Goal: Check status

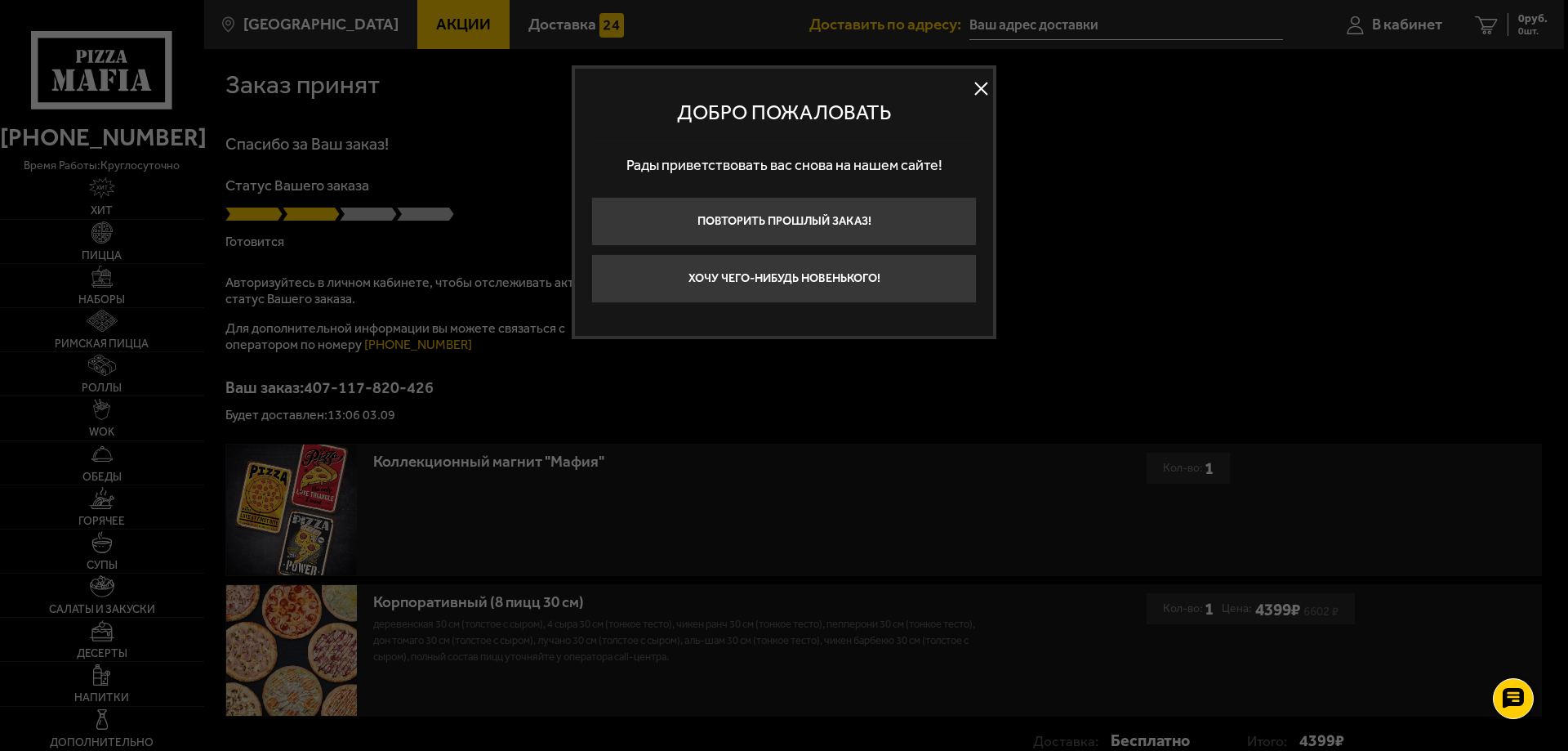
click at [979, 85] on button at bounding box center [981, 89] width 25 height 25
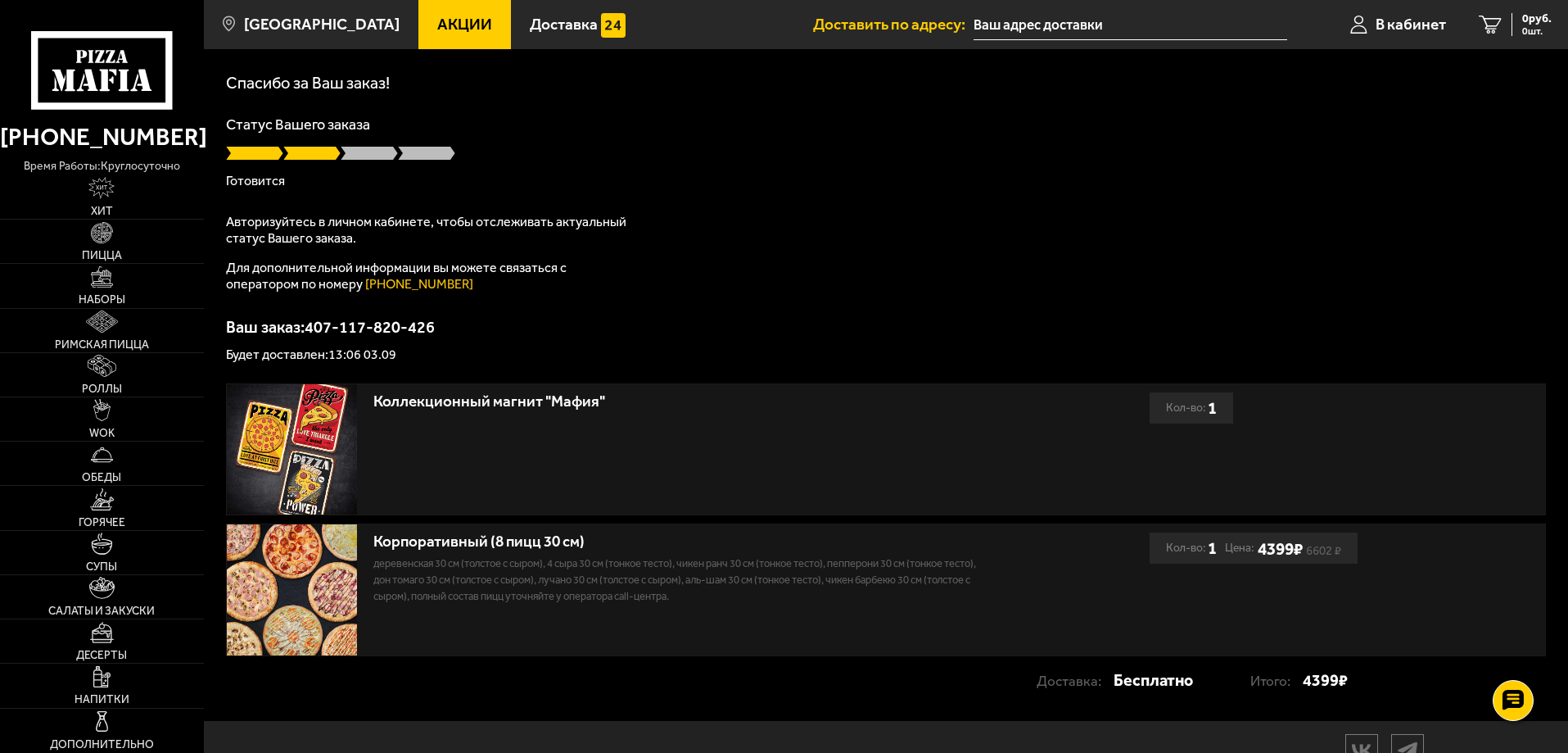
scroll to position [136, 0]
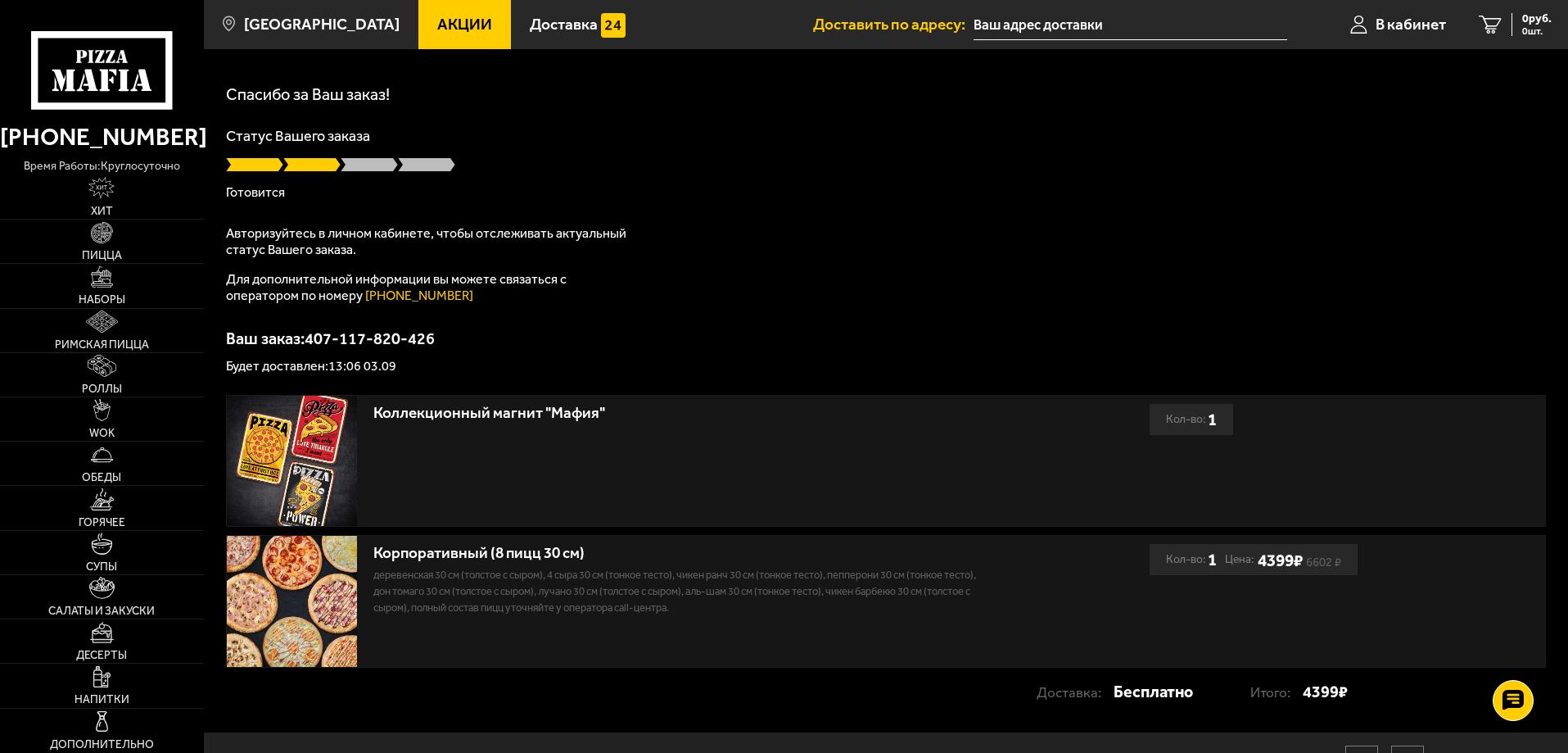
scroll to position [136, 0]
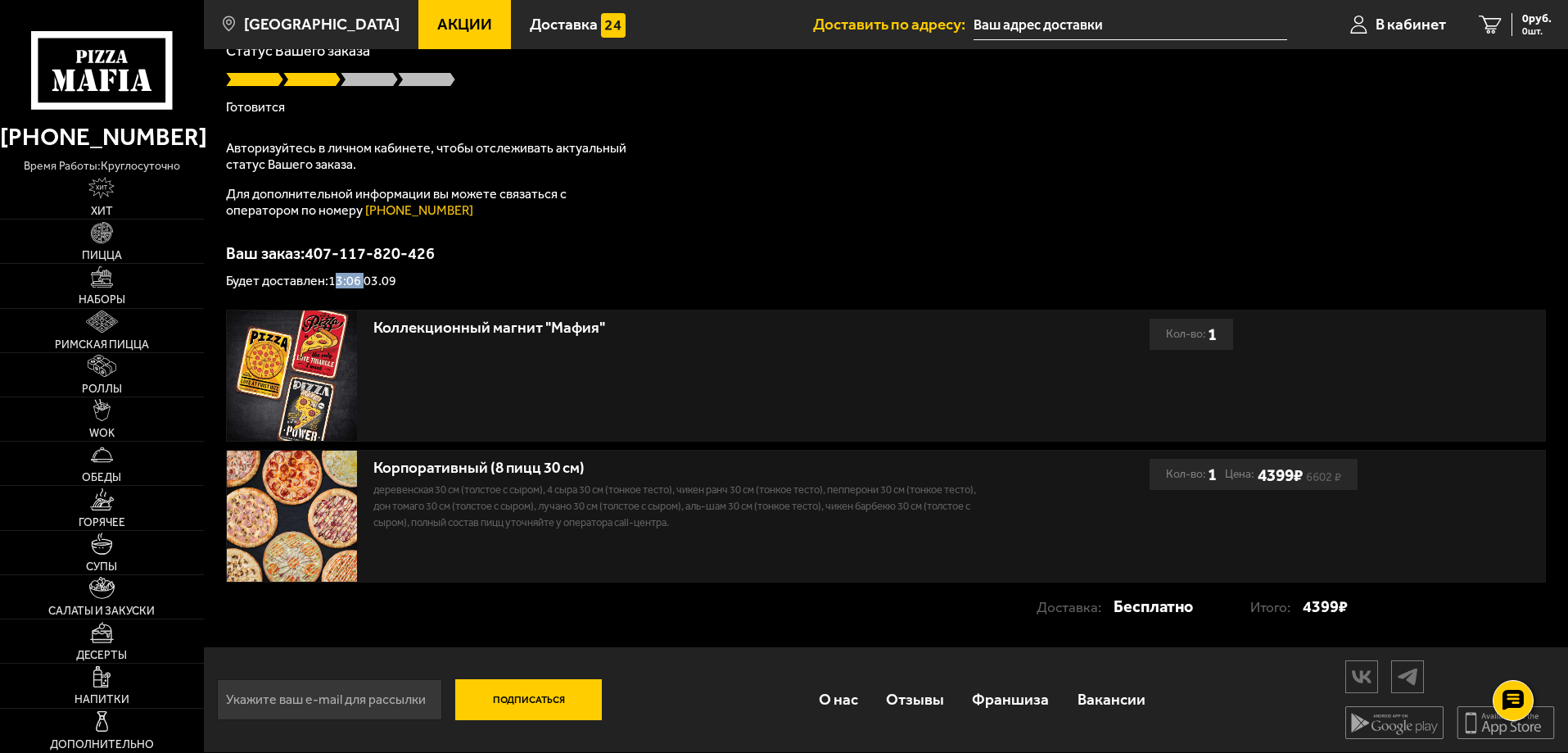
drag, startPoint x: 334, startPoint y: 282, endPoint x: 347, endPoint y: 269, distance: 18.4
click at [361, 279] on p "Будет доставлен: 13:06 03.09" at bounding box center [885, 280] width 1320 height 13
click at [346, 267] on div "Ваш заказ: 407-117-820-426 Будет доставлен: 13:06 03.09" at bounding box center [885, 266] width 1320 height 43
click at [341, 281] on p "Будет доставлен: 13:06 03.09" at bounding box center [885, 280] width 1320 height 13
drag, startPoint x: 328, startPoint y: 280, endPoint x: 361, endPoint y: 283, distance: 33.1
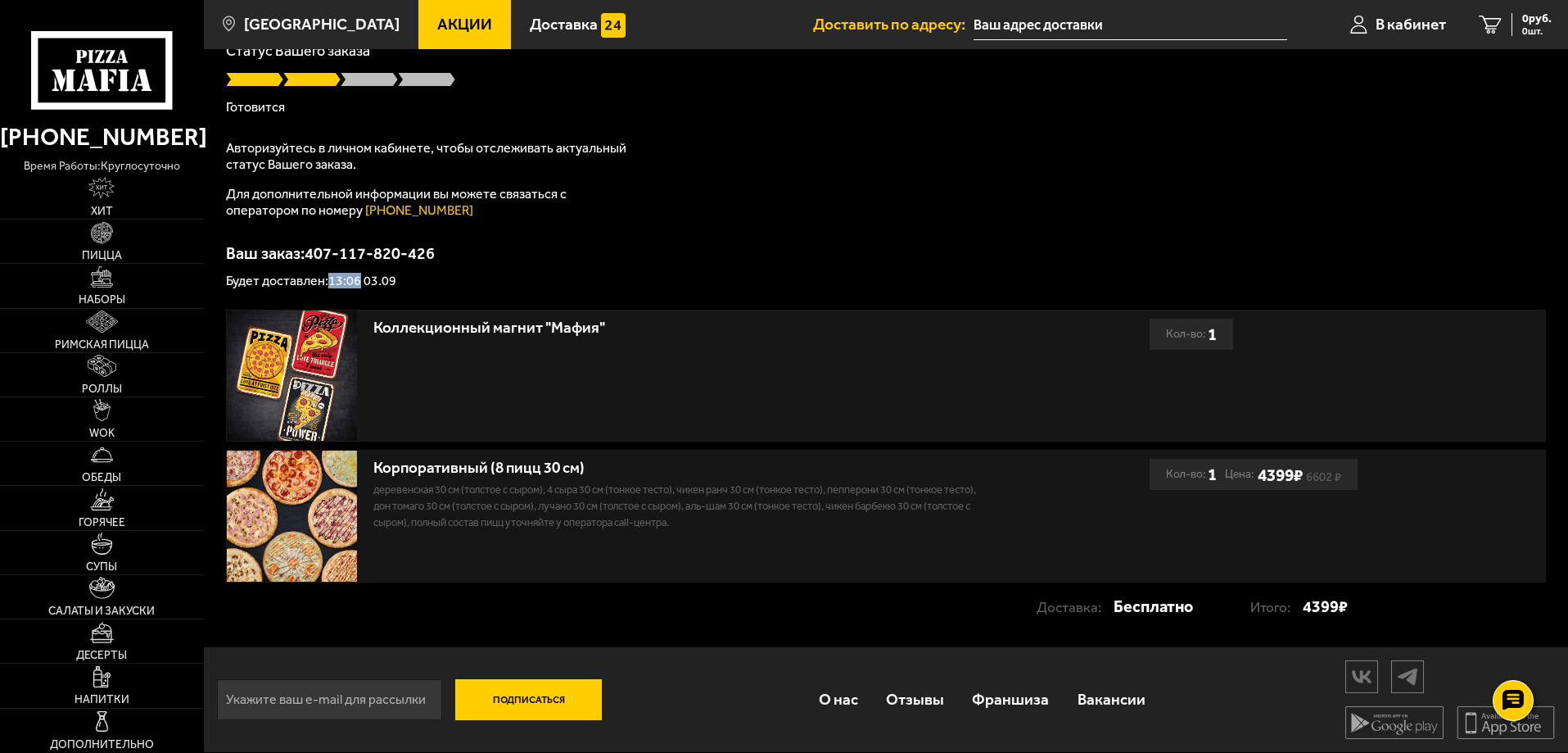
click at [361, 283] on p "Будет доставлен: 13:06 03.09" at bounding box center [885, 280] width 1320 height 13
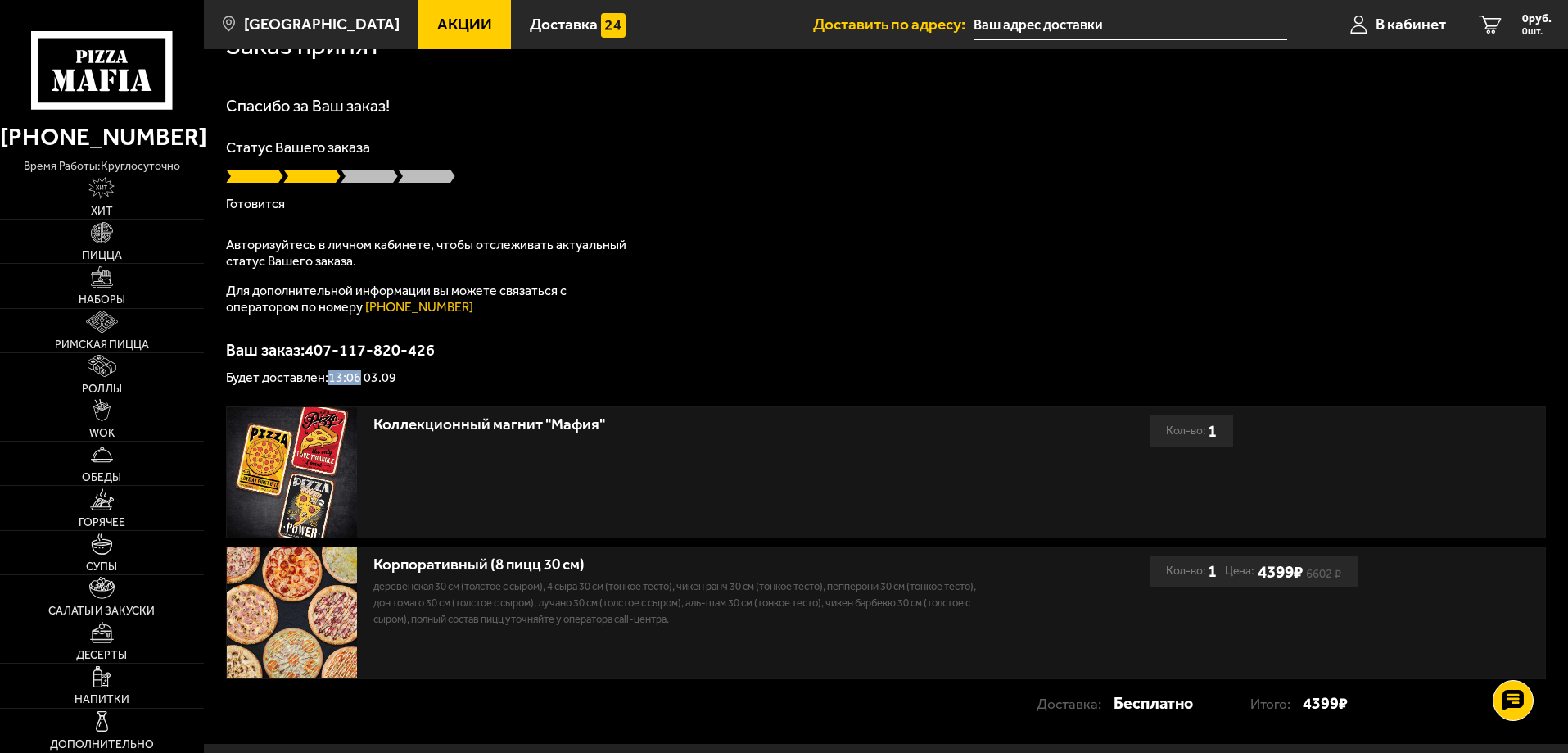
scroll to position [0, 0]
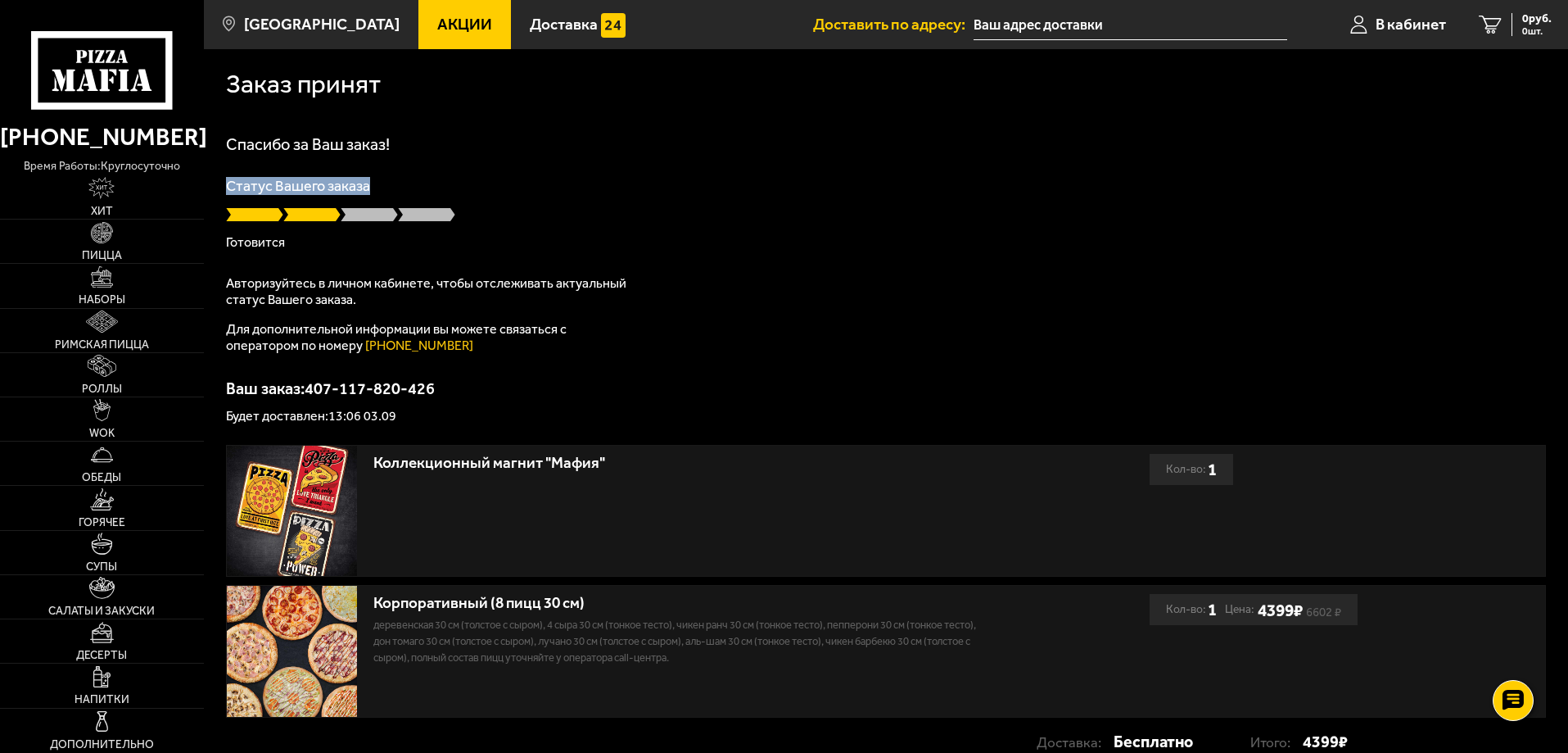
drag, startPoint x: 372, startPoint y: 185, endPoint x: 227, endPoint y: 183, distance: 145.0
click at [227, 183] on p "Статус Вашего заказа" at bounding box center [885, 186] width 1320 height 15
drag, startPoint x: 227, startPoint y: 185, endPoint x: 334, endPoint y: 222, distance: 113.2
click at [383, 197] on div "Статус Вашего заказа Готовится" at bounding box center [885, 214] width 1320 height 70
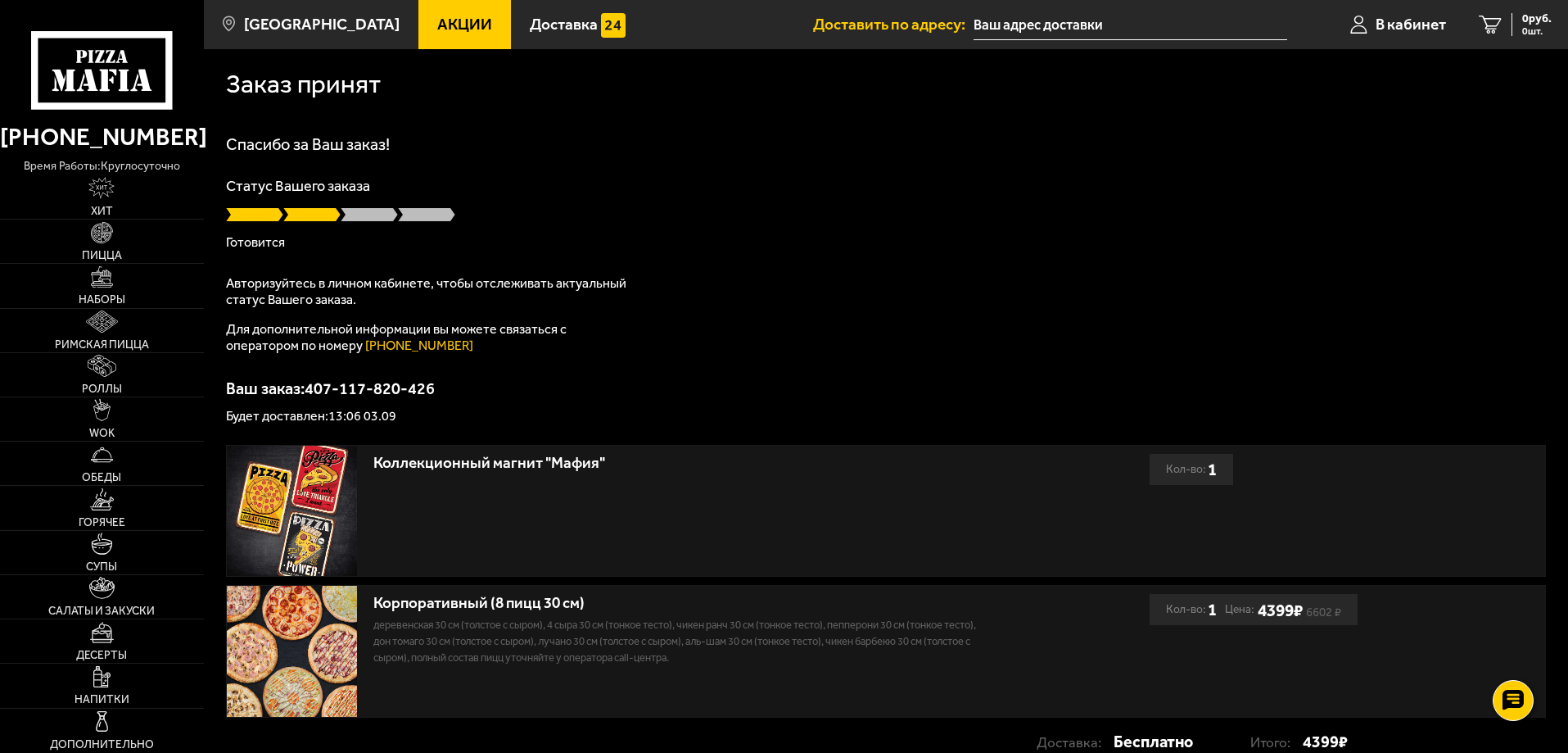
drag, startPoint x: 323, startPoint y: 230, endPoint x: 301, endPoint y: 233, distance: 22.2
click at [301, 233] on div "Статус Вашего заказа Готовится" at bounding box center [885, 214] width 1320 height 70
type input "[STREET_ADDRESS]"
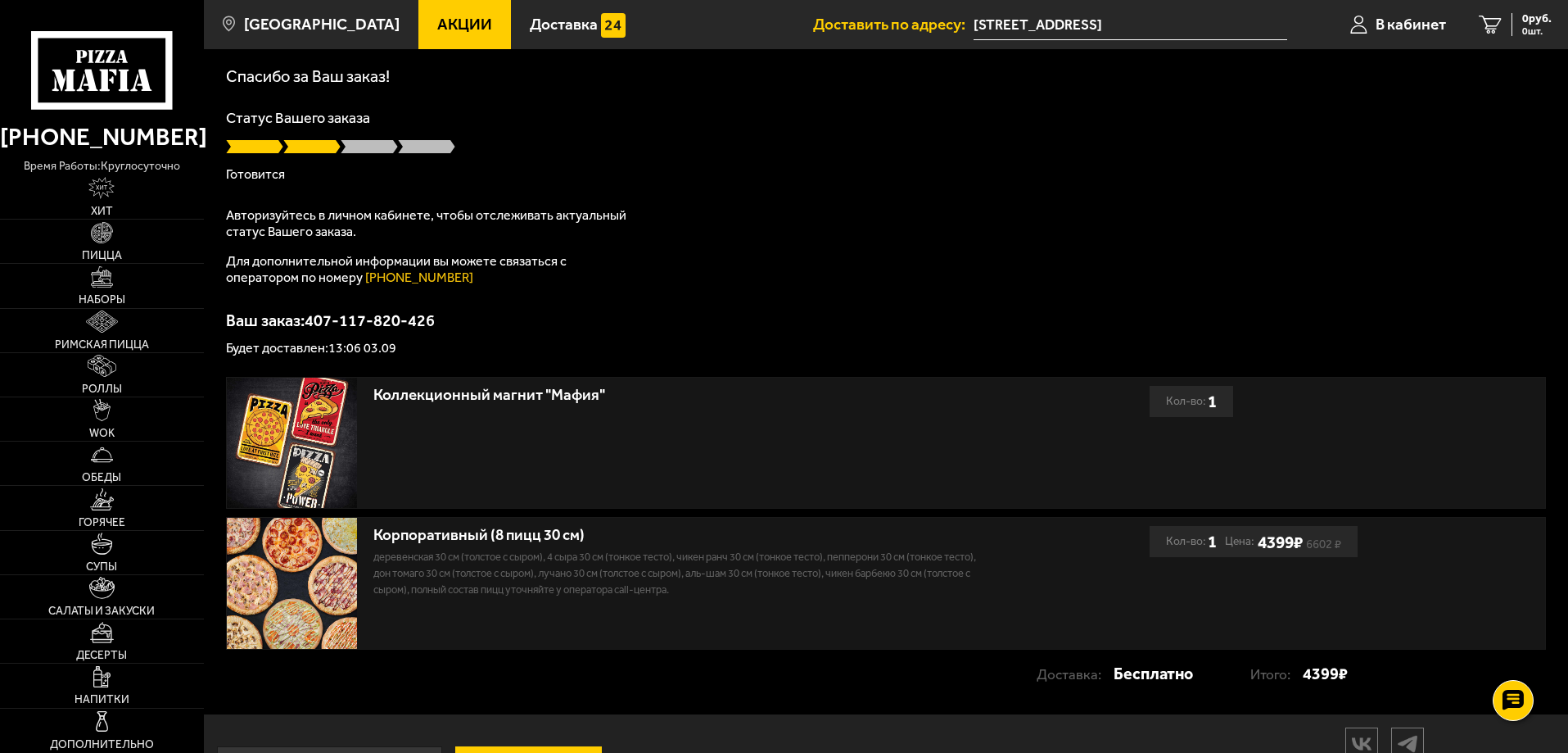
scroll to position [136, 0]
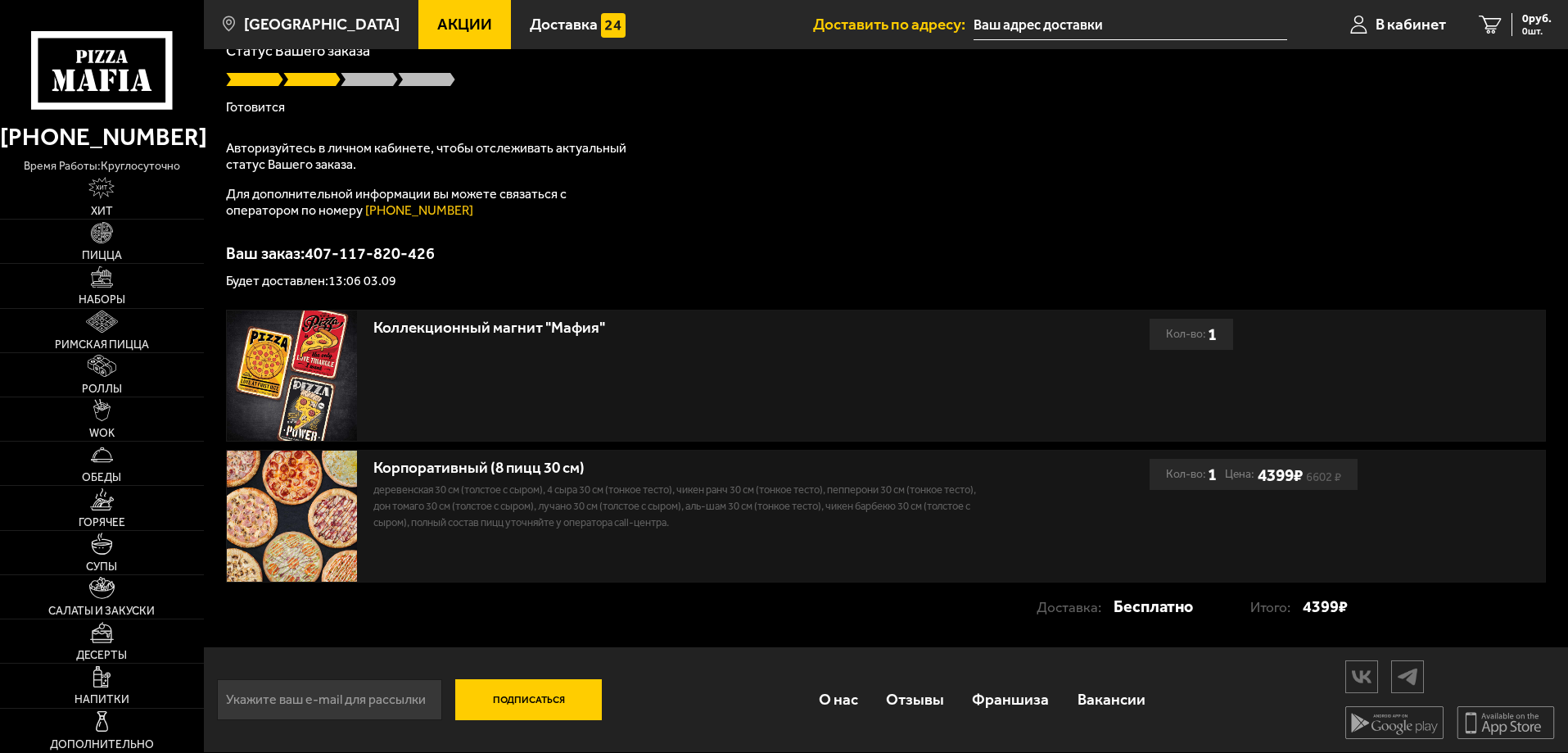
type input "[STREET_ADDRESS]"
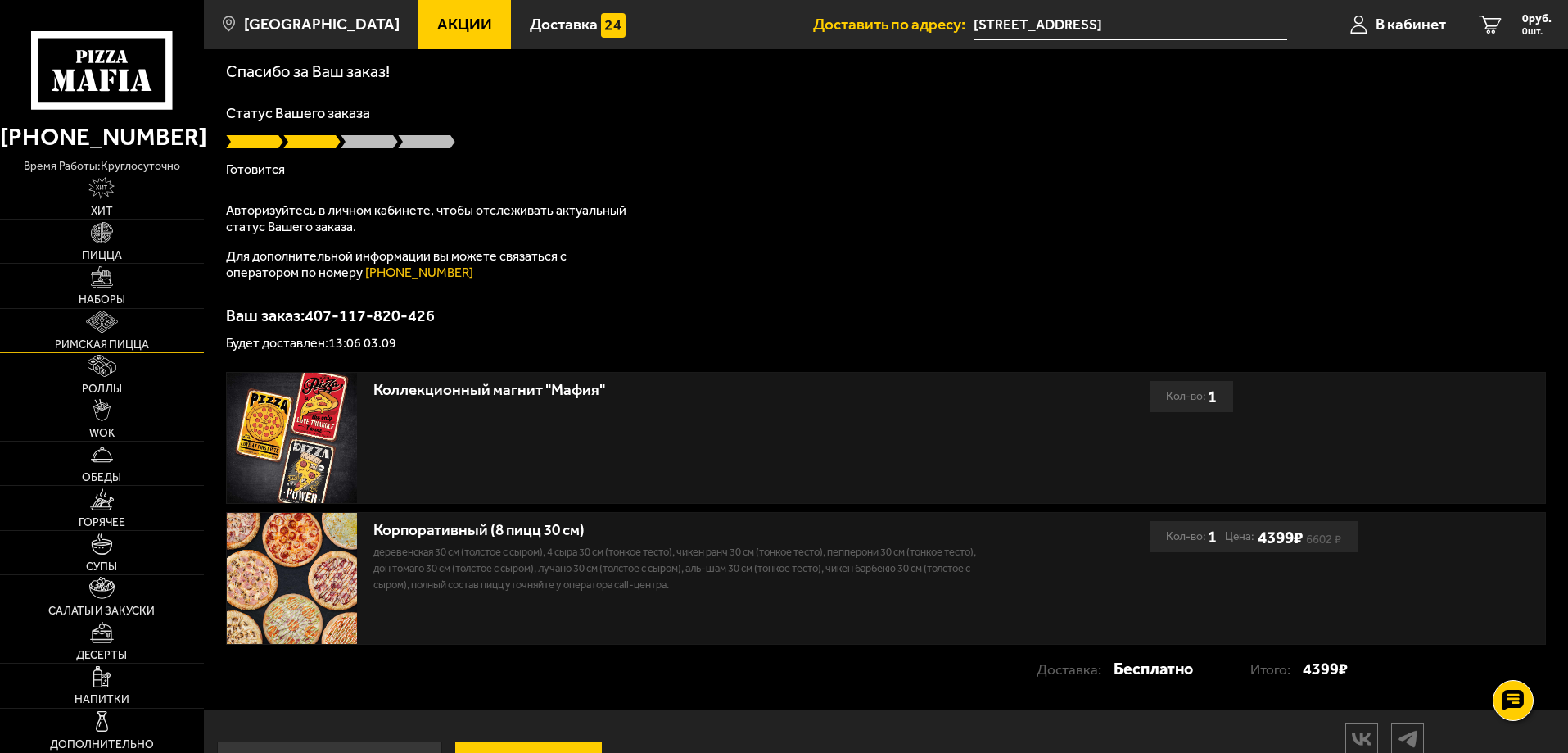
scroll to position [136, 0]
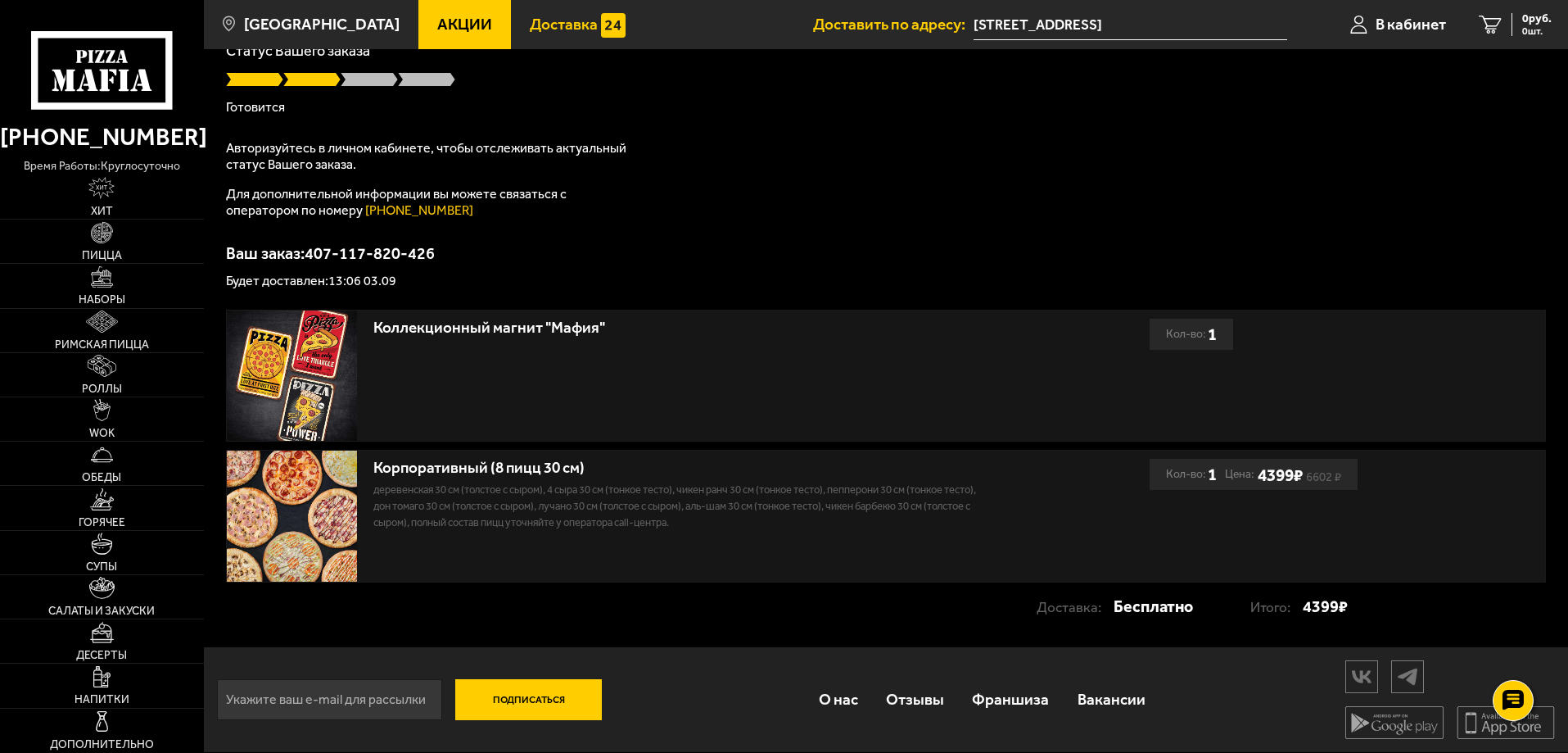
click at [544, 27] on span "Доставка" at bounding box center [564, 24] width 68 height 16
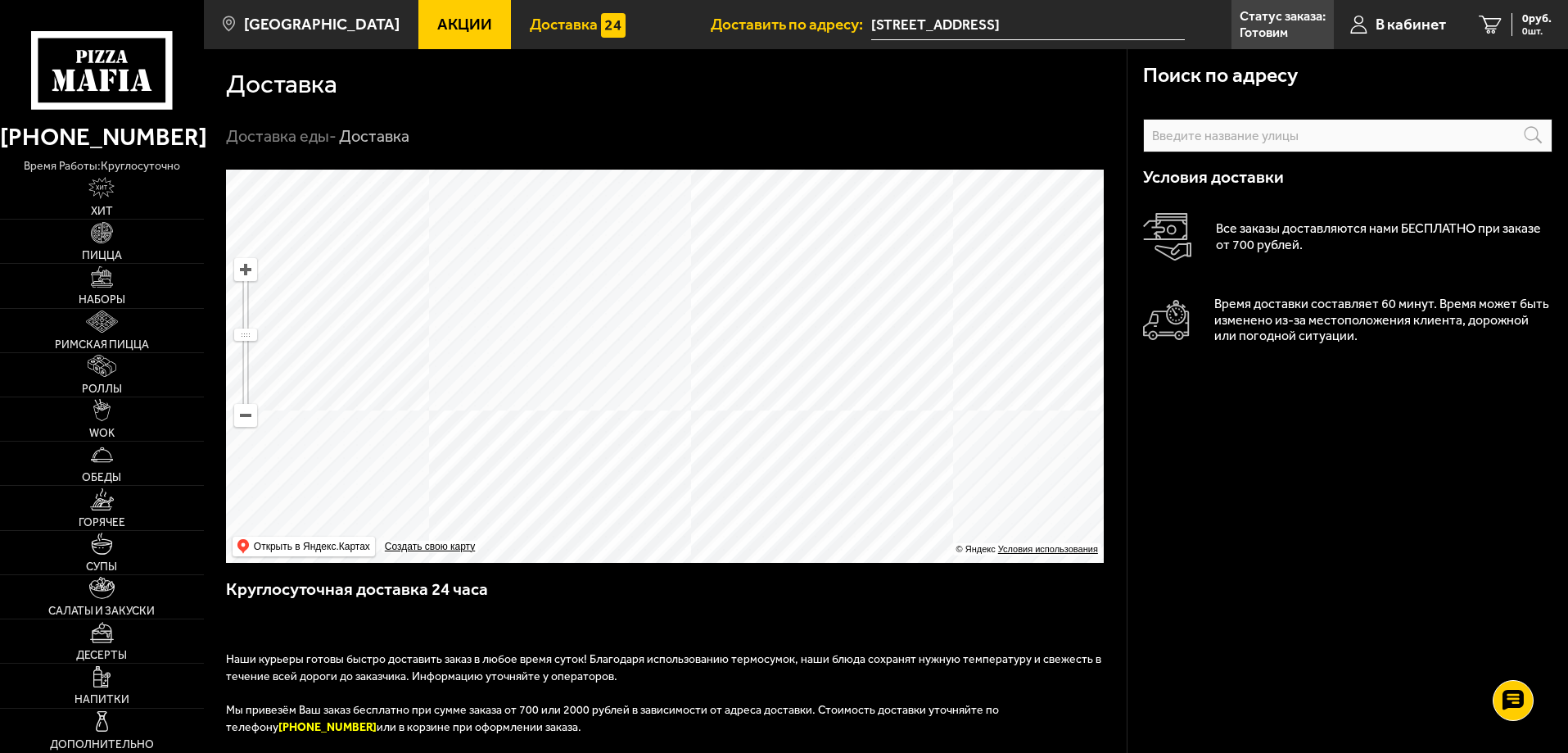
drag, startPoint x: 663, startPoint y: 228, endPoint x: 695, endPoint y: 485, distance: 259.0
click at [695, 485] on ymaps at bounding box center [665, 366] width 877 height 393
drag, startPoint x: 895, startPoint y: 333, endPoint x: 815, endPoint y: 352, distance: 82.2
click at [815, 352] on ymaps at bounding box center [665, 366] width 877 height 393
drag, startPoint x: 782, startPoint y: 406, endPoint x: 555, endPoint y: 279, distance: 260.1
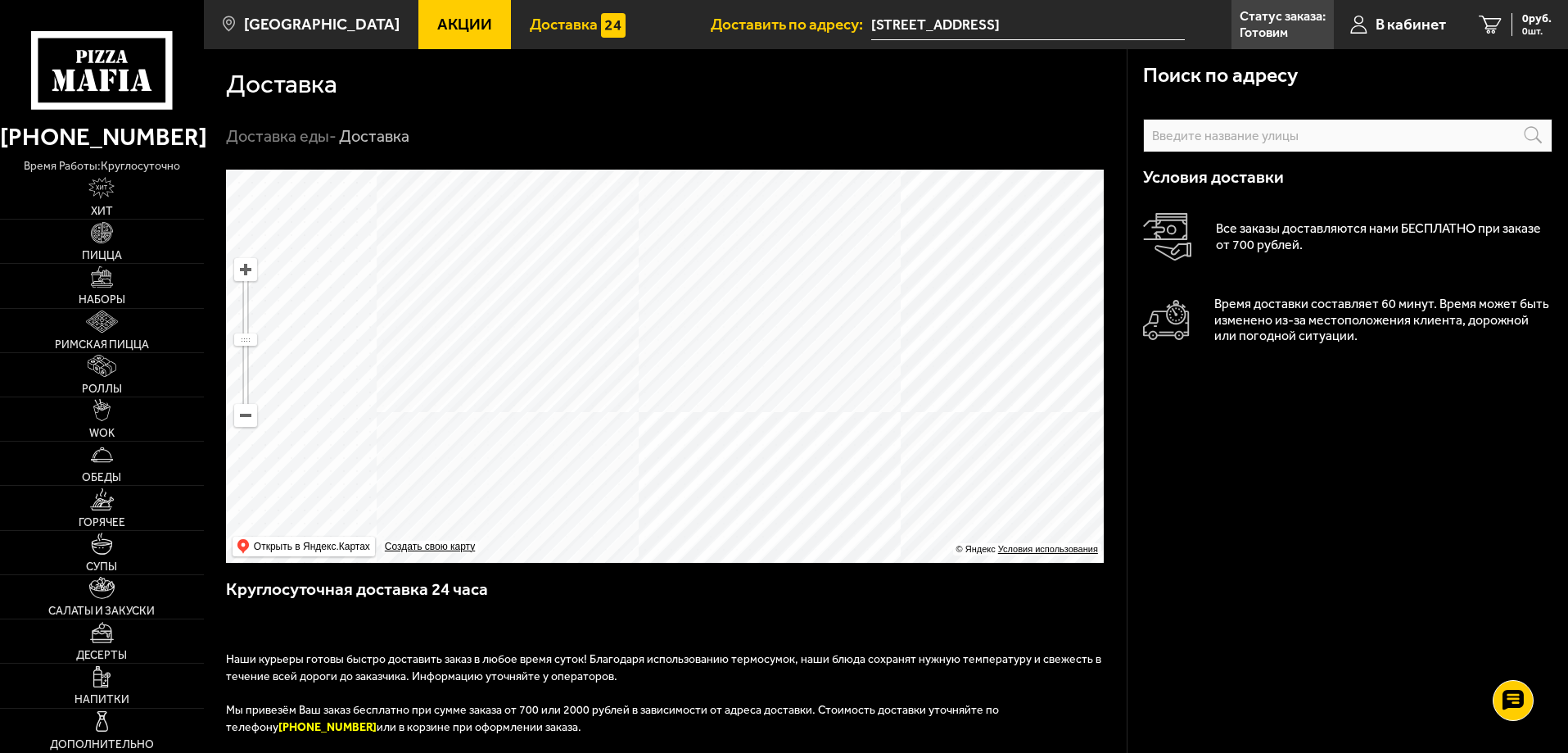
click at [555, 279] on ymaps at bounding box center [665, 366] width 877 height 393
drag, startPoint x: 652, startPoint y: 431, endPoint x: 692, endPoint y: 365, distance: 77.2
click at [691, 365] on ymaps at bounding box center [665, 366] width 877 height 393
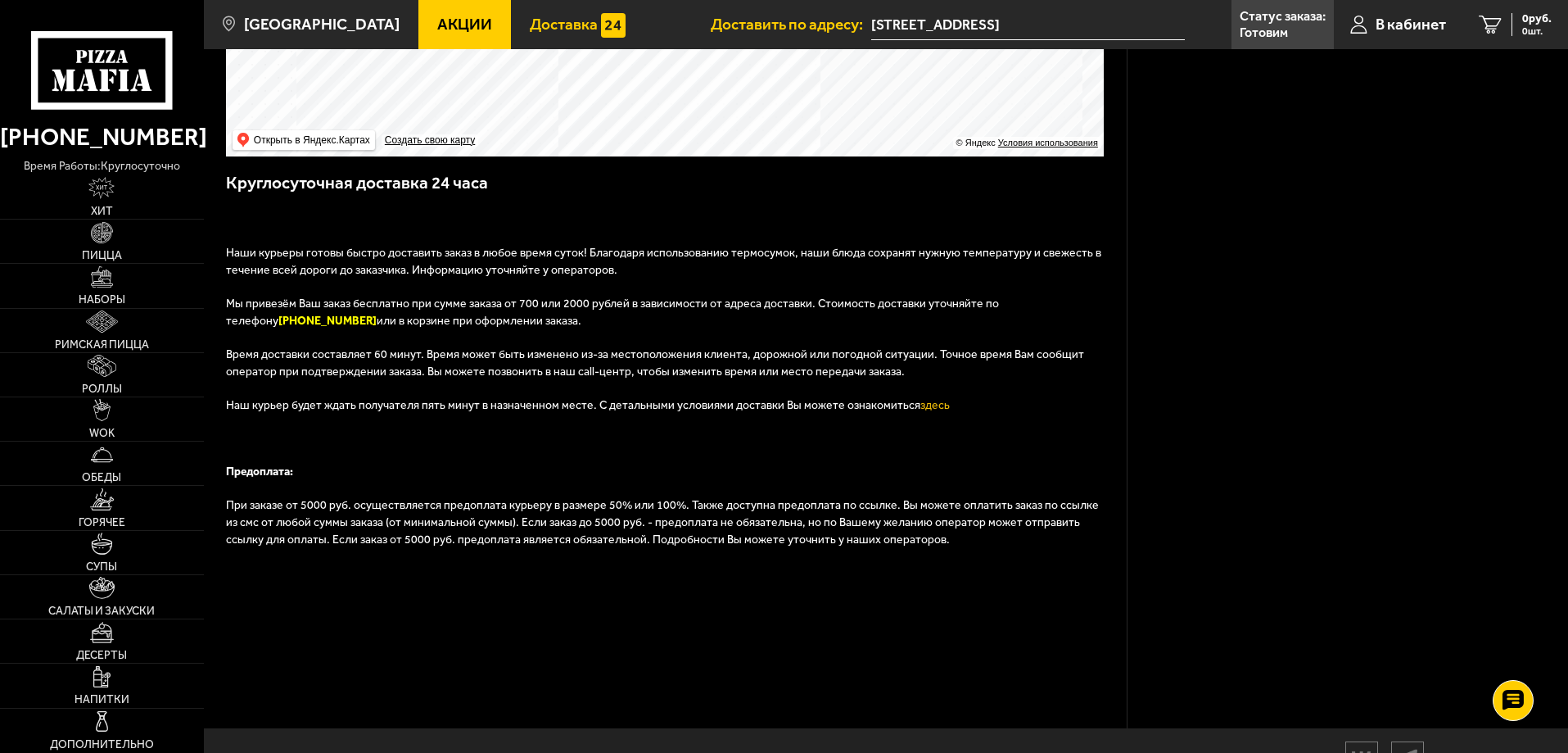
scroll to position [490, 0]
